Goal: Task Accomplishment & Management: Use online tool/utility

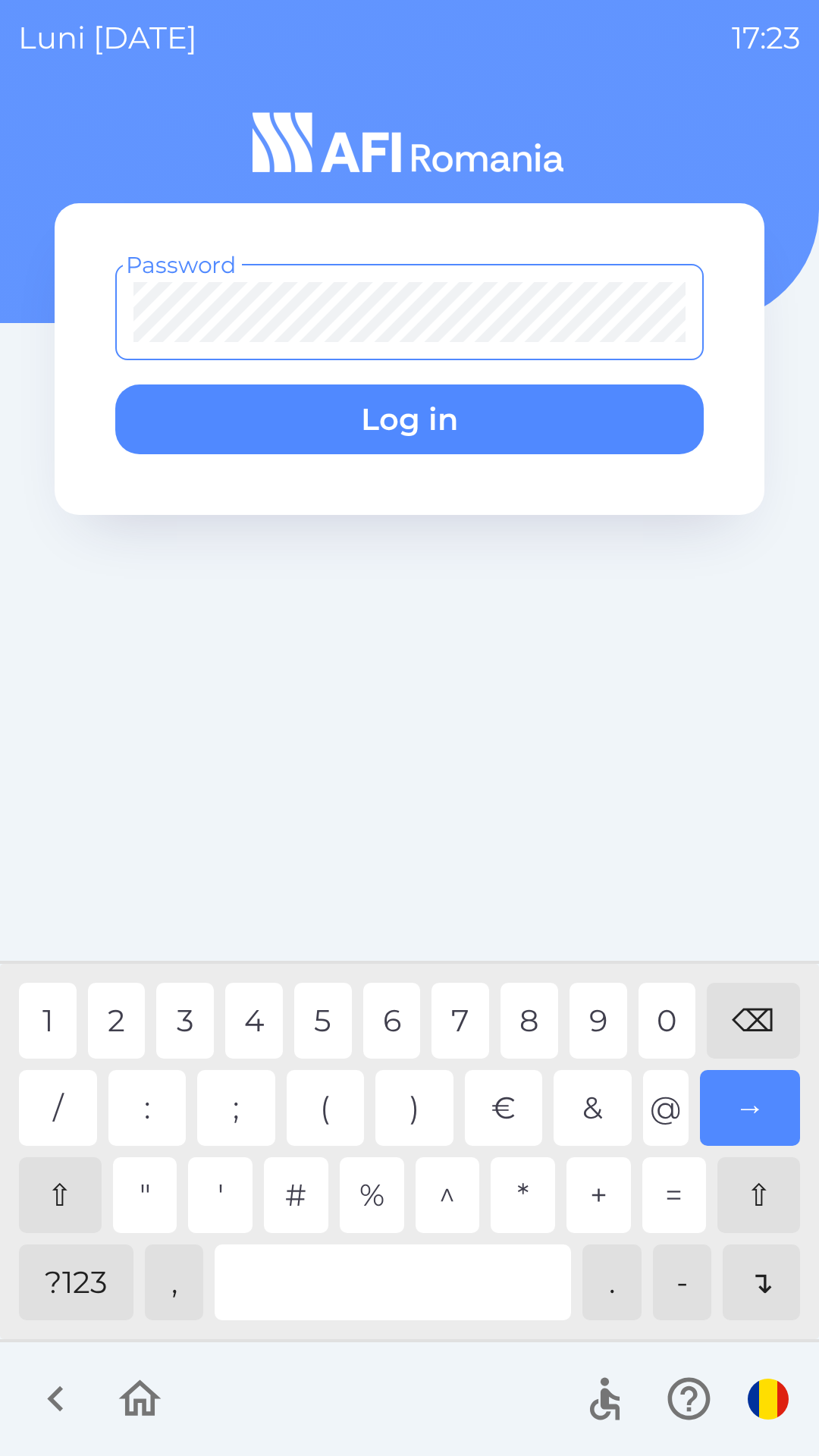
click at [71, 1285] on div "?123" at bounding box center [76, 1283] width 115 height 76
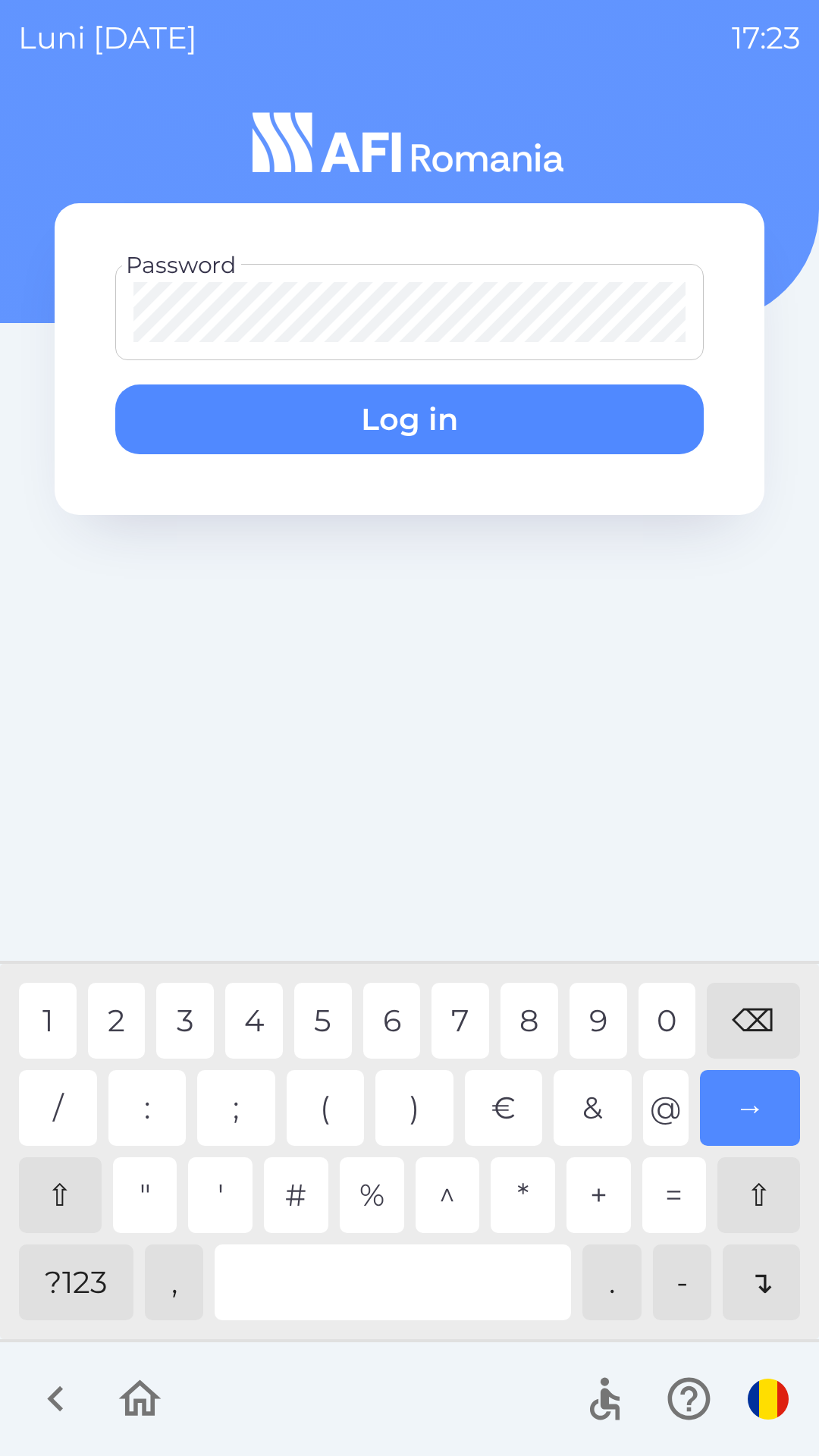
click at [182, 1024] on div "3" at bounding box center [185, 1021] width 57 height 76
click at [665, 1010] on div "0" at bounding box center [668, 1021] width 57 height 76
click at [247, 1026] on div "4" at bounding box center [254, 1021] width 57 height 76
click at [519, 401] on button "Log in" at bounding box center [410, 419] width 588 height 70
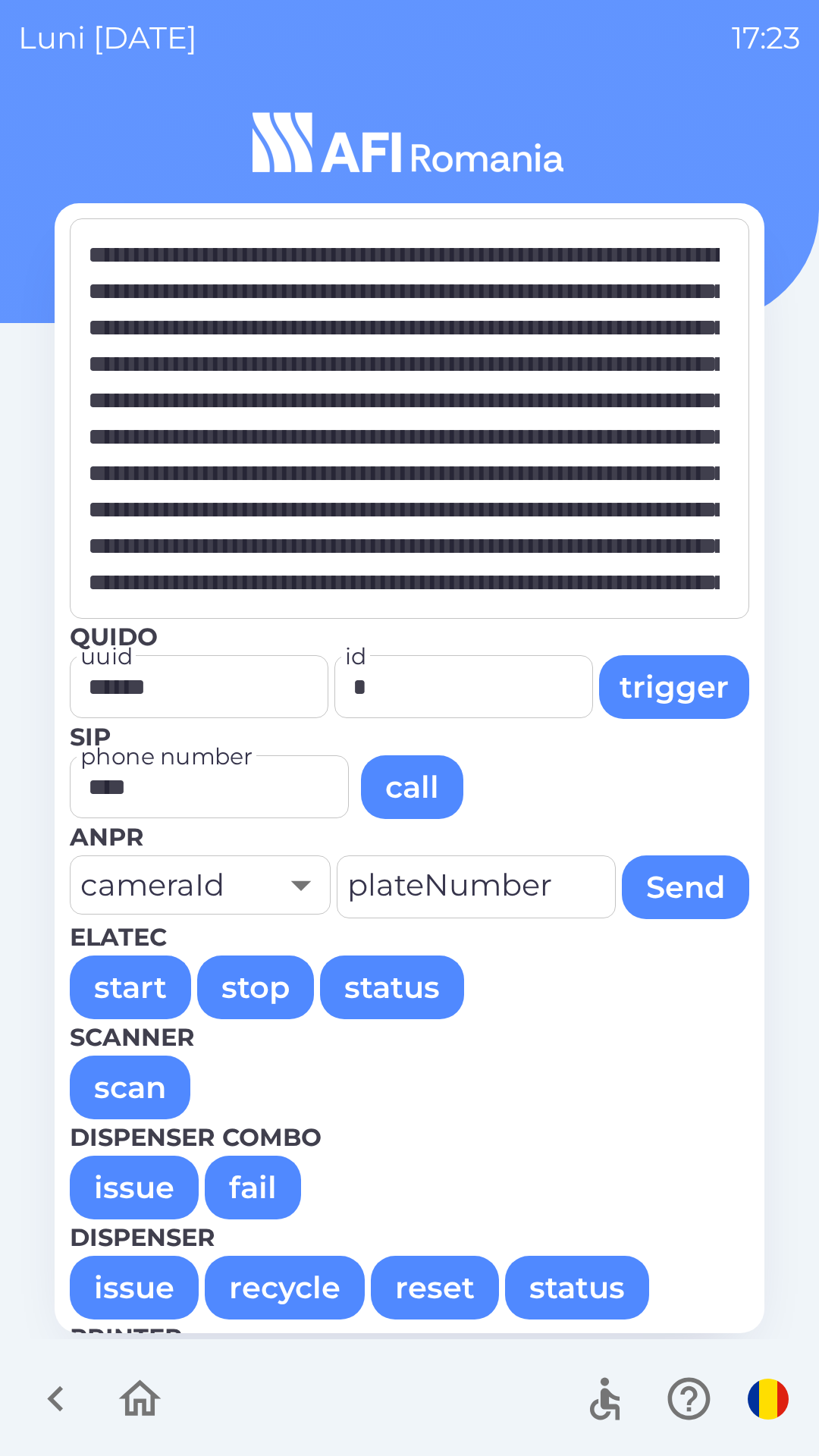
click at [138, 1193] on button "issue" at bounding box center [134, 1187] width 129 height 63
click at [140, 1182] on button "issue" at bounding box center [134, 1187] width 129 height 63
click at [100, 1180] on button "issue" at bounding box center [134, 1187] width 129 height 63
click at [152, 1190] on button "issue" at bounding box center [134, 1187] width 129 height 63
click at [120, 1176] on button "issue" at bounding box center [134, 1187] width 129 height 63
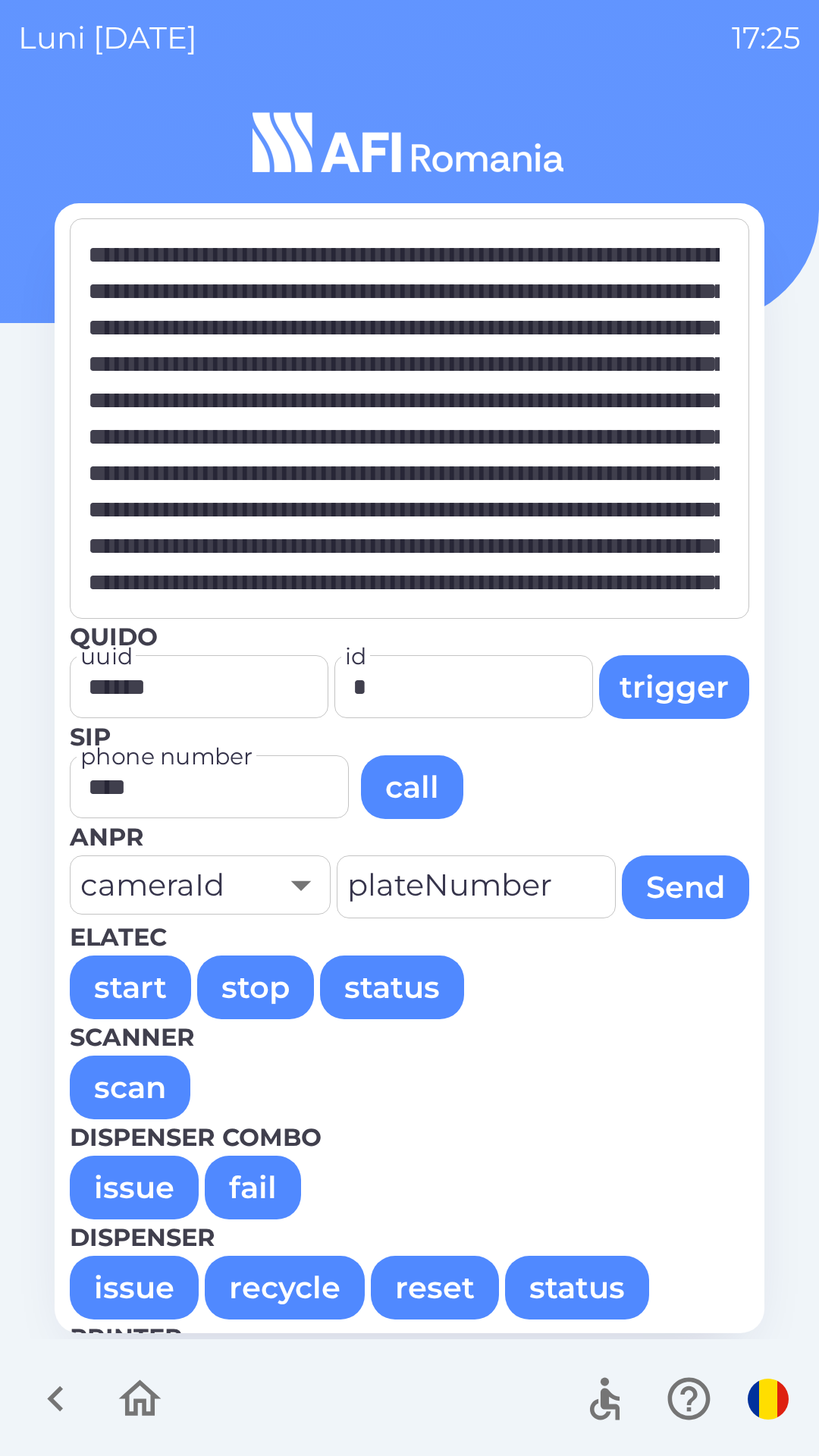
click at [135, 1182] on button "issue" at bounding box center [134, 1187] width 129 height 63
click at [138, 1192] on button "issue" at bounding box center [134, 1187] width 129 height 63
click at [101, 1194] on button "issue" at bounding box center [134, 1187] width 129 height 63
click at [151, 1186] on button "issue" at bounding box center [134, 1187] width 129 height 63
click at [122, 1189] on button "issue" at bounding box center [134, 1187] width 129 height 63
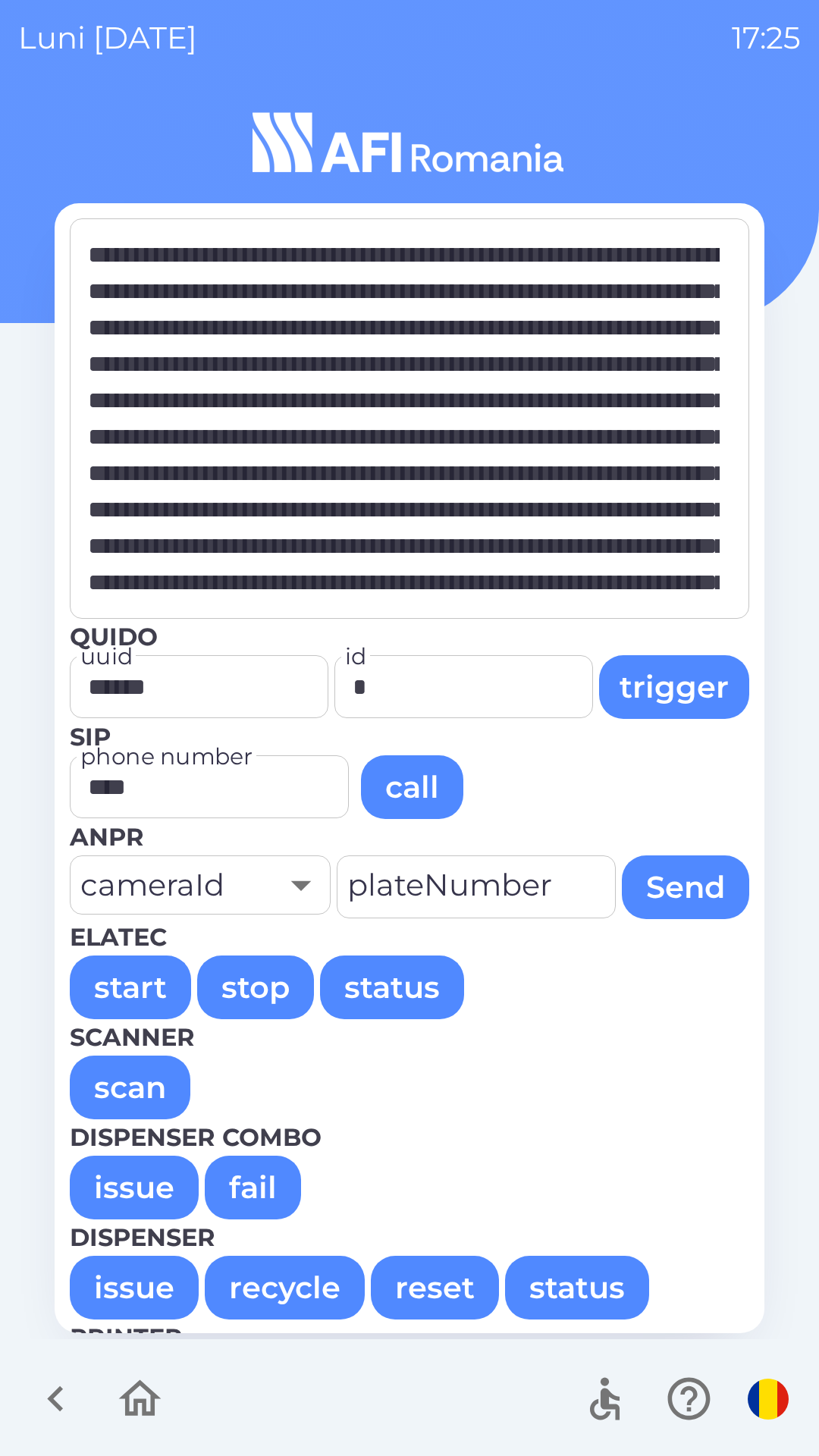
click at [86, 1166] on button "issue" at bounding box center [134, 1187] width 129 height 63
click at [150, 1183] on button "issue" at bounding box center [134, 1187] width 129 height 63
click at [118, 1188] on button "issue" at bounding box center [134, 1187] width 129 height 63
click at [104, 1184] on button "issue" at bounding box center [134, 1187] width 129 height 63
click at [100, 1182] on button "issue" at bounding box center [134, 1187] width 129 height 63
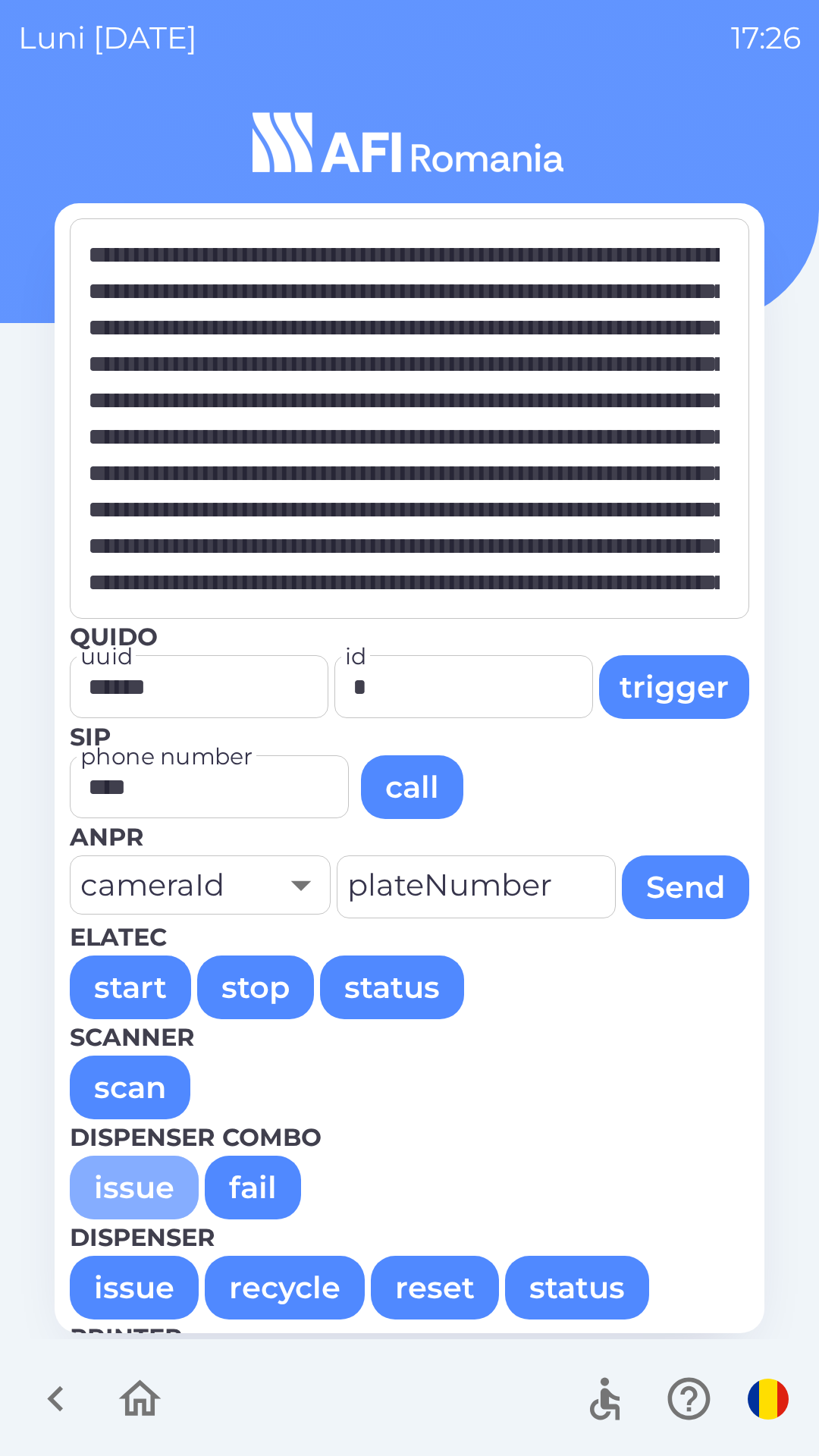
click at [128, 1184] on button "issue" at bounding box center [134, 1187] width 129 height 63
click at [138, 1194] on button "issue" at bounding box center [134, 1187] width 129 height 63
click at [95, 1187] on button "issue" at bounding box center [134, 1187] width 129 height 63
click at [88, 1187] on button "issue" at bounding box center [134, 1187] width 129 height 63
click at [107, 1163] on button "issue" at bounding box center [134, 1187] width 129 height 63
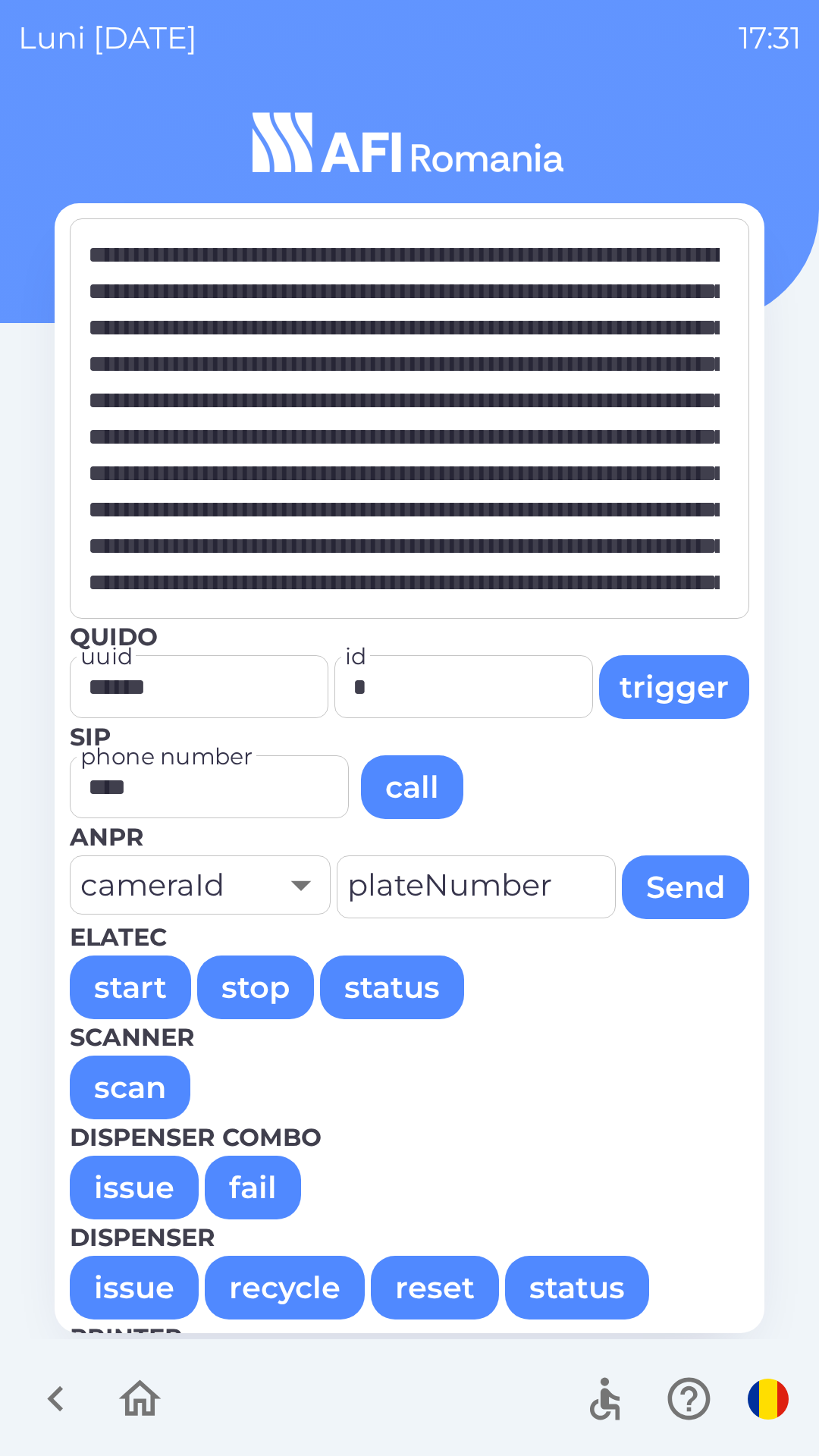
click at [110, 1193] on button "issue" at bounding box center [134, 1187] width 129 height 63
click at [149, 1193] on button "issue" at bounding box center [134, 1187] width 129 height 63
type textarea "**********"
